Goal: Task Accomplishment & Management: Use online tool/utility

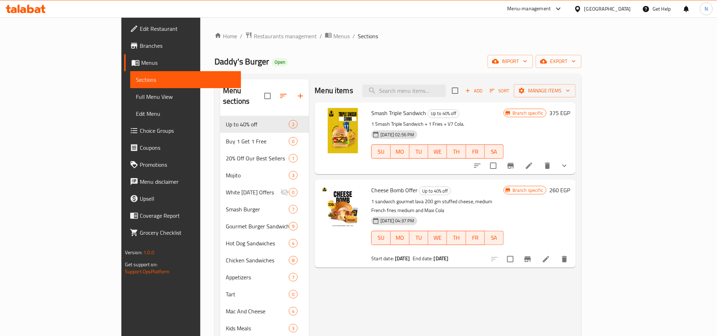
click at [550, 255] on icon at bounding box center [546, 259] width 8 height 8
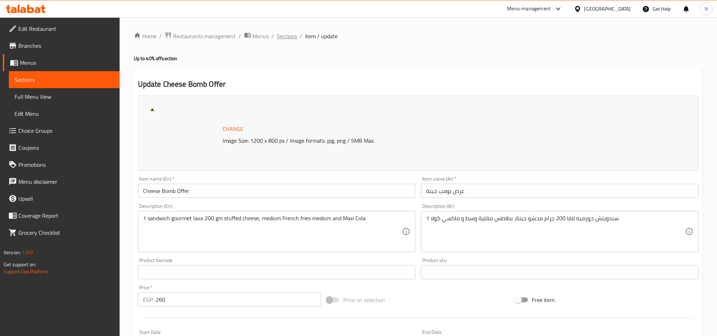
click at [289, 33] on span "Sections" at bounding box center [287, 36] width 20 height 8
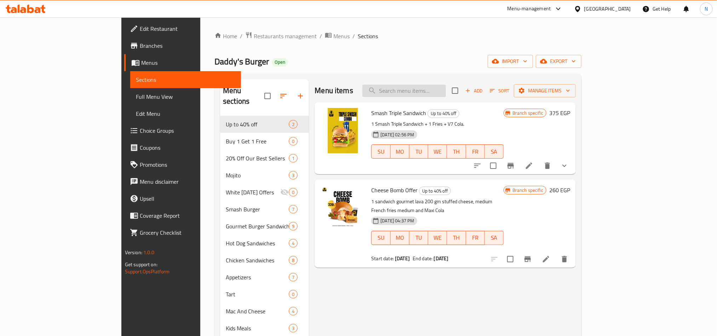
click at [431, 85] on input "search" at bounding box center [403, 91] width 83 height 12
paste input "Family"
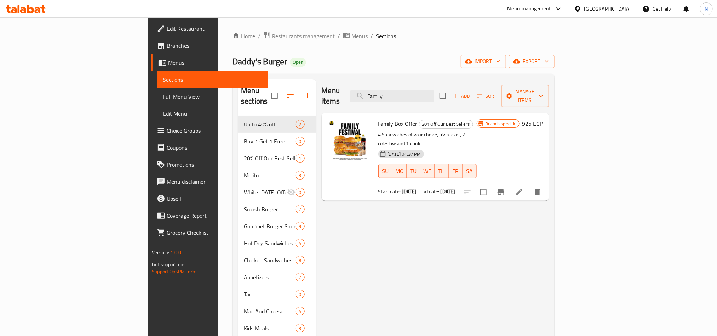
type input "Family"
click at [509, 184] on button "Branch-specific-item" at bounding box center [500, 192] width 17 height 17
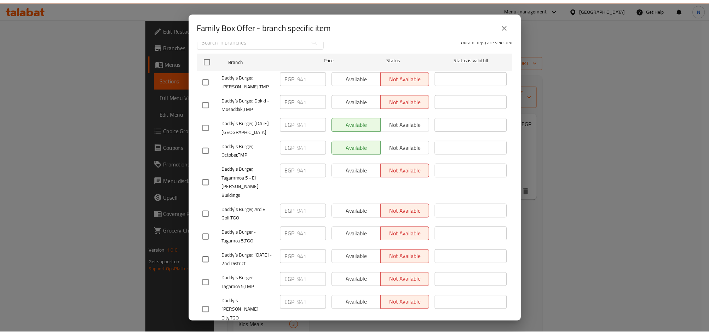
scroll to position [53, 0]
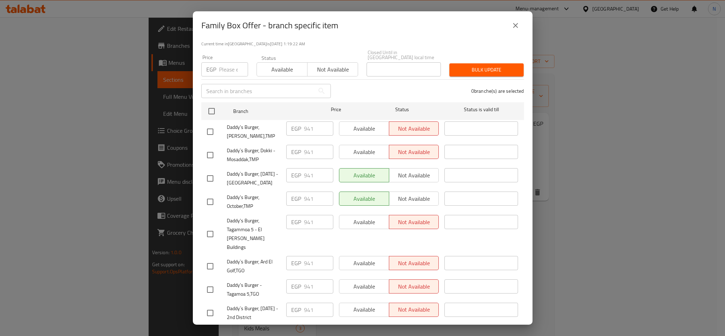
click at [247, 173] on span "Daddy`s Burger, [DATE] - [GEOGRAPHIC_DATA]" at bounding box center [254, 178] width 54 height 18
copy span "Daddy`s Burger, [DATE] - [GEOGRAPHIC_DATA]"
